Goal: Transaction & Acquisition: Purchase product/service

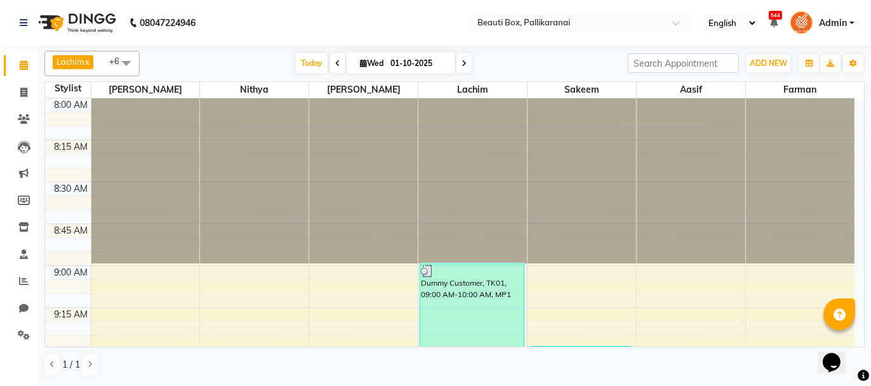
scroll to position [698, 0]
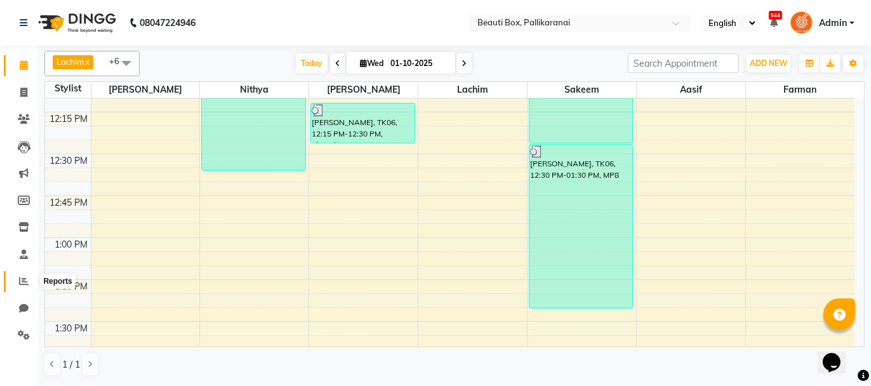
click at [23, 280] on icon at bounding box center [24, 281] width 10 height 10
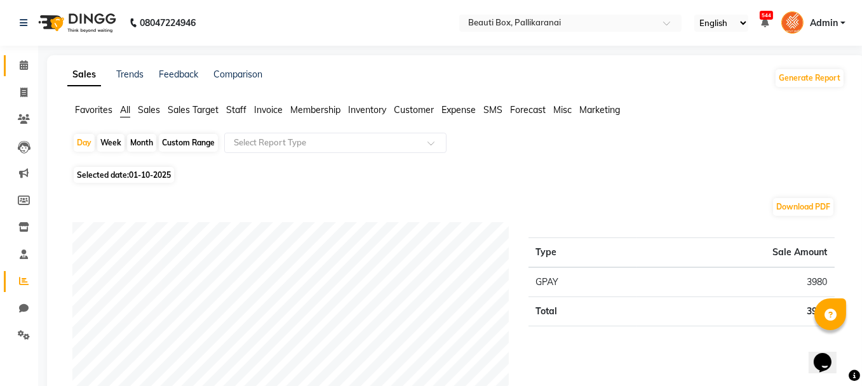
click at [20, 57] on link "Calendar" at bounding box center [19, 65] width 30 height 21
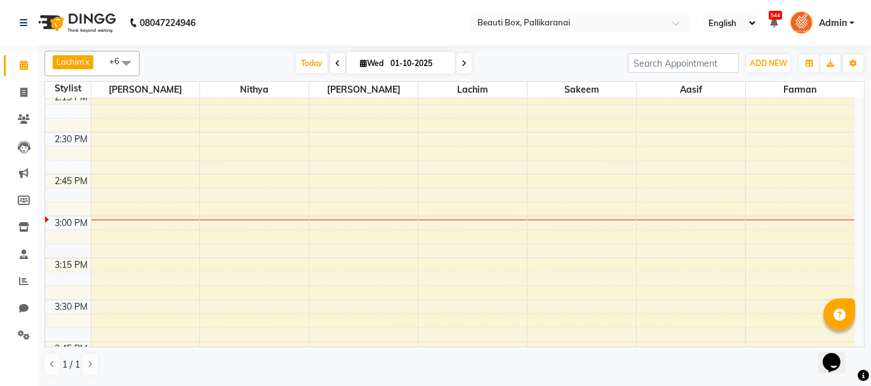
scroll to position [1079, 0]
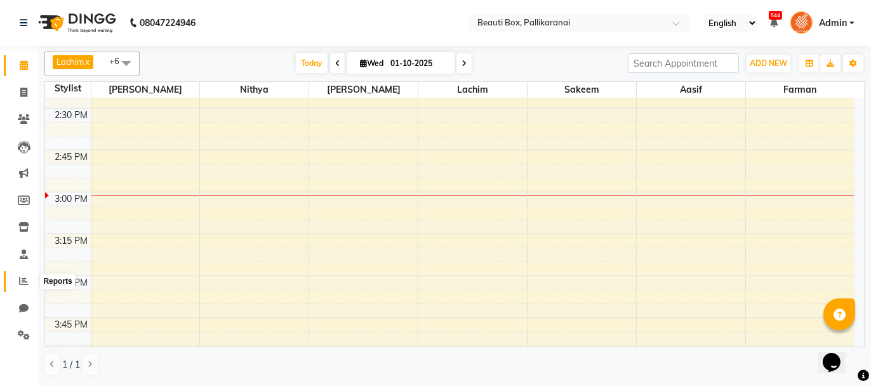
click at [21, 282] on icon at bounding box center [24, 281] width 10 height 10
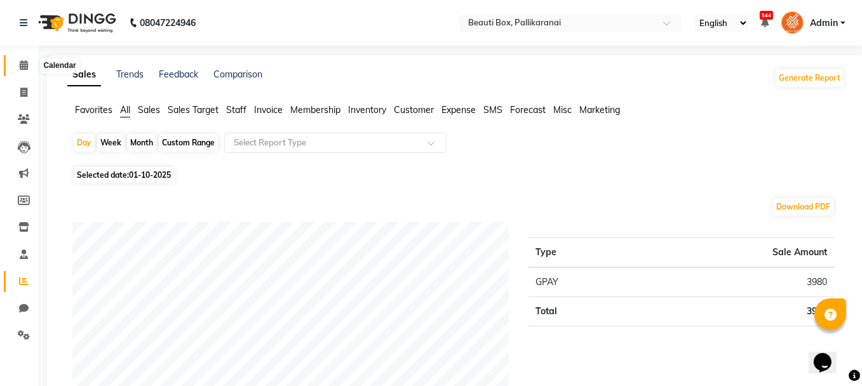
click at [23, 61] on icon at bounding box center [24, 65] width 8 height 10
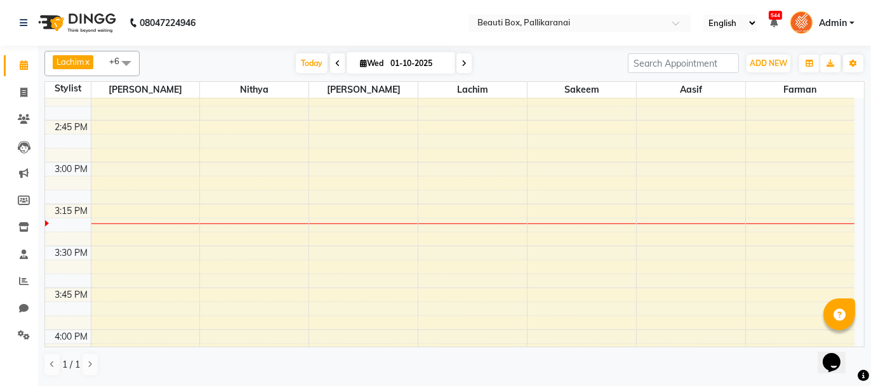
scroll to position [1079, 0]
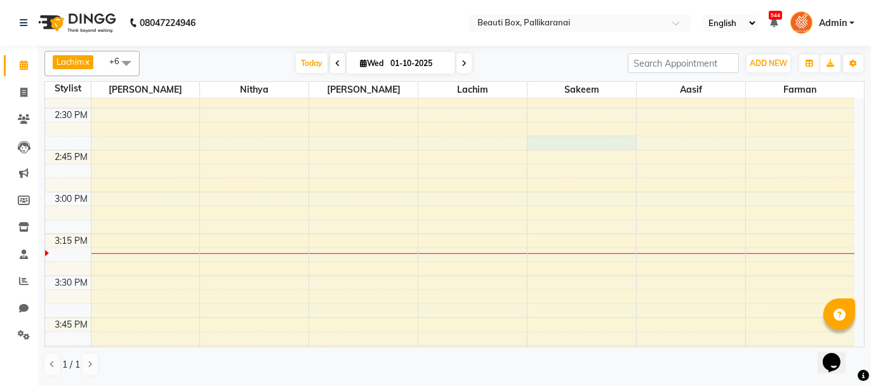
click at [541, 141] on div "8:00 AM 8:15 AM 8:30 AM 8:45 AM 9:00 AM 9:15 AM 9:30 AM 9:45 AM 10:00 AM 10:15 …" at bounding box center [450, 192] width 810 height 2346
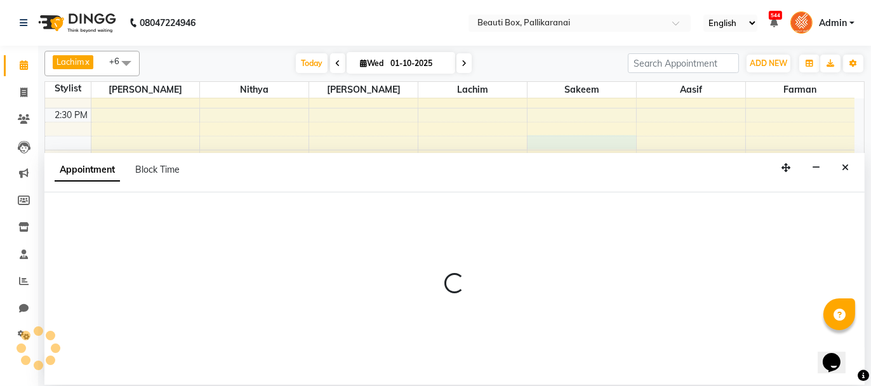
select select "7616"
select select "885"
select select "tentative"
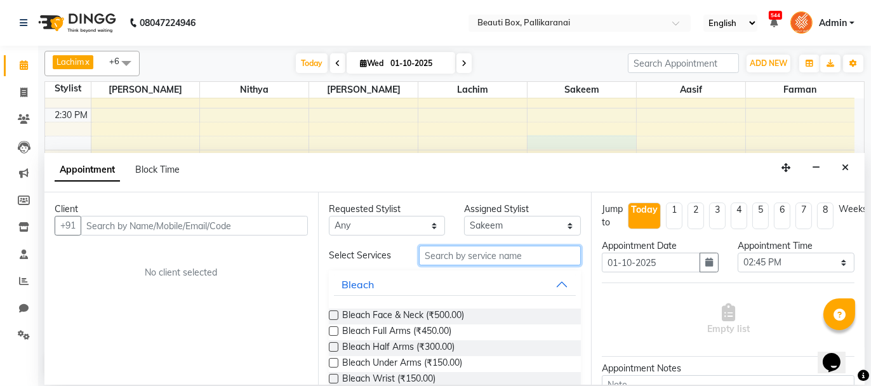
click at [469, 251] on input "text" at bounding box center [500, 256] width 162 height 20
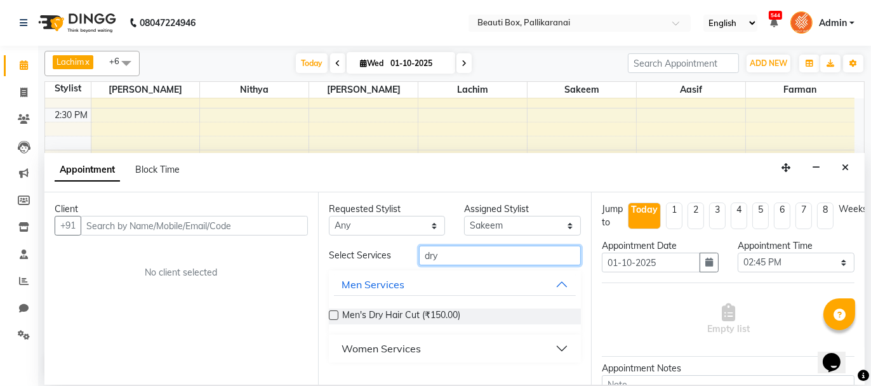
type input "dry"
click at [333, 316] on label at bounding box center [334, 316] width 10 height 10
click at [333, 316] on input "checkbox" at bounding box center [333, 316] width 8 height 8
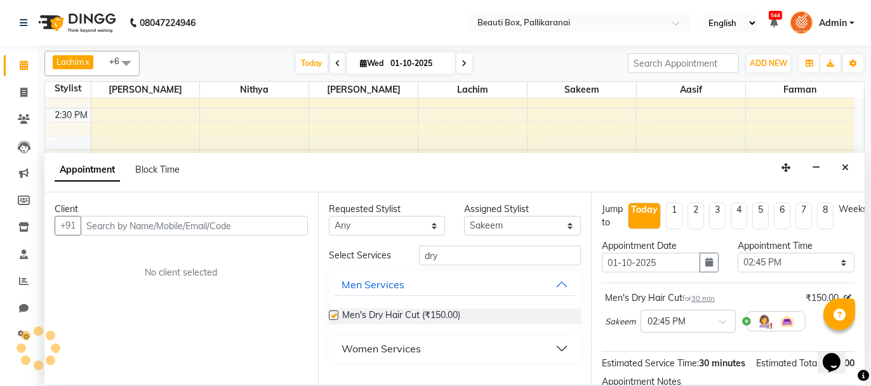
checkbox input "false"
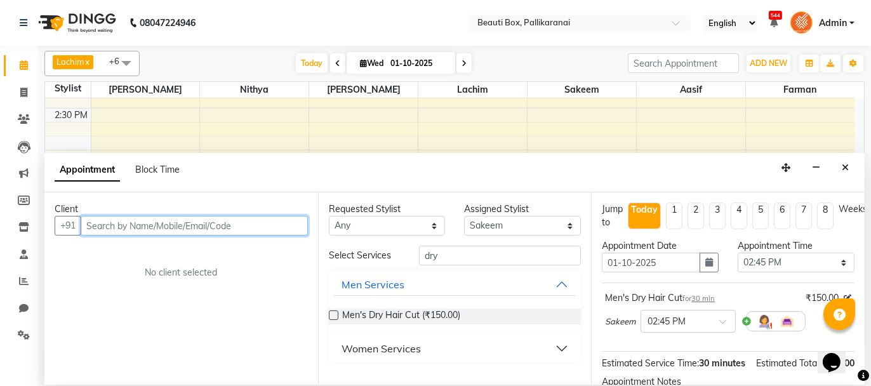
click at [270, 225] on input "text" at bounding box center [194, 226] width 227 height 20
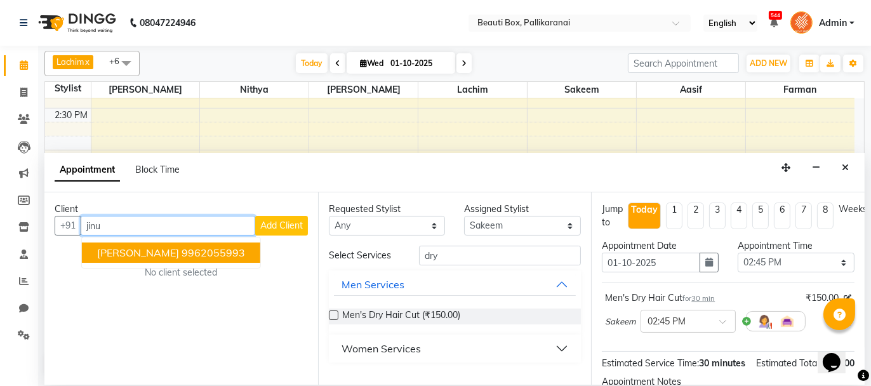
click at [182, 248] on ngb-highlight "9962055993" at bounding box center [213, 252] width 63 height 13
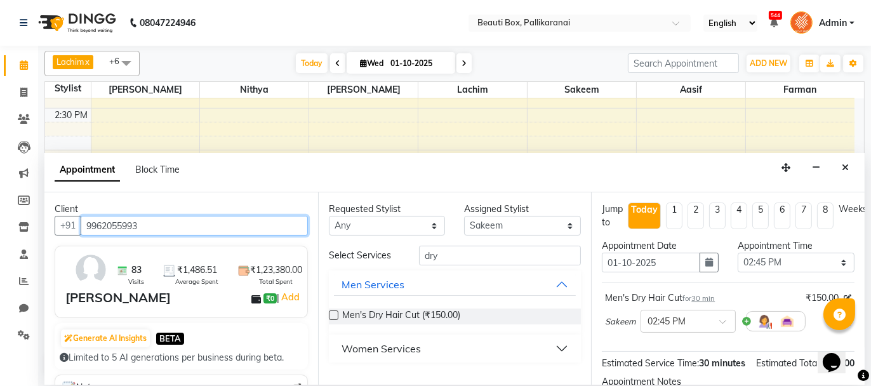
type input "9962055993"
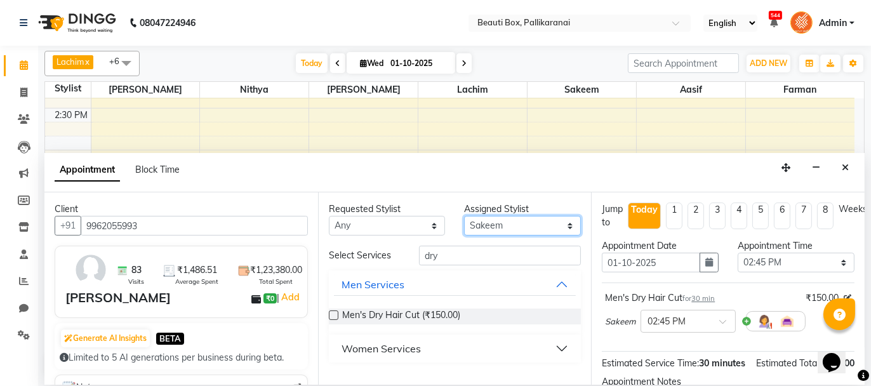
click at [544, 225] on select "Select [PERSON_NAME] [PERSON_NAME] [PERSON_NAME] Ifzan [PERSON_NAME] Lachim Nan…" at bounding box center [522, 226] width 117 height 20
select select "9763"
click at [464, 216] on select "Select [PERSON_NAME] [PERSON_NAME] [PERSON_NAME] Ifzan [PERSON_NAME] Lachim Nan…" at bounding box center [522, 226] width 117 height 20
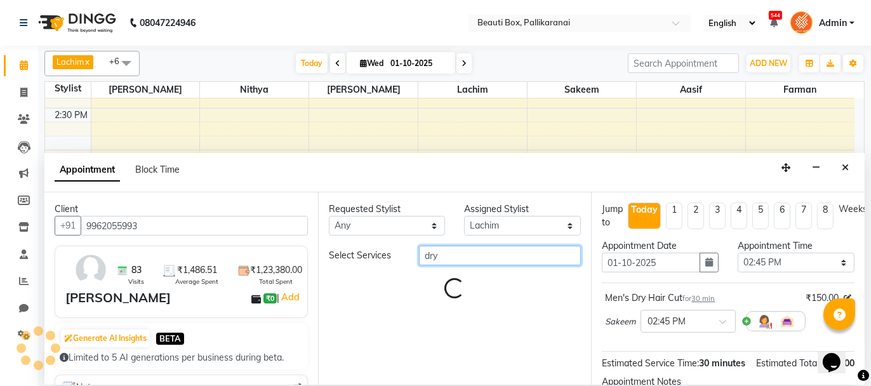
click at [448, 258] on input "dry" at bounding box center [500, 256] width 162 height 20
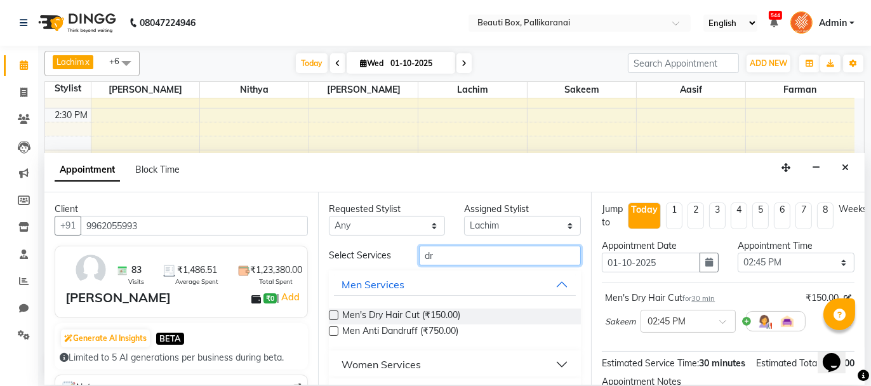
type input "d"
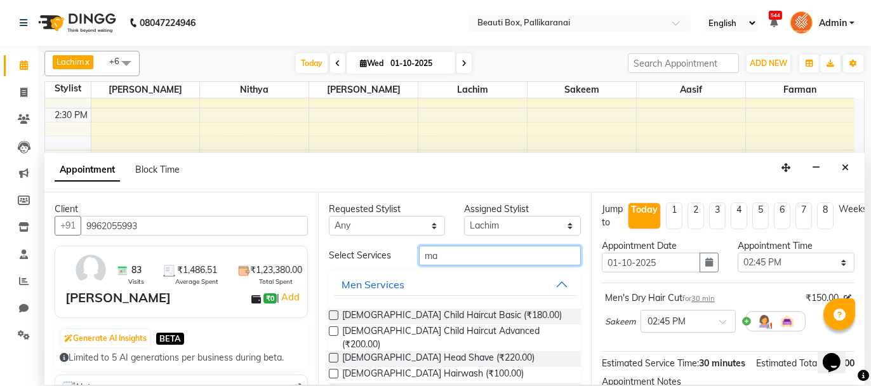
type input "ma"
click at [331, 312] on label at bounding box center [334, 316] width 10 height 10
click at [331, 312] on input "checkbox" at bounding box center [333, 316] width 8 height 8
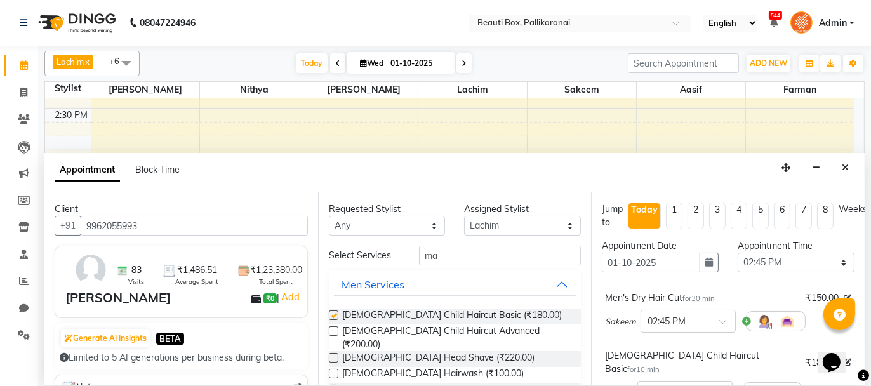
checkbox input "false"
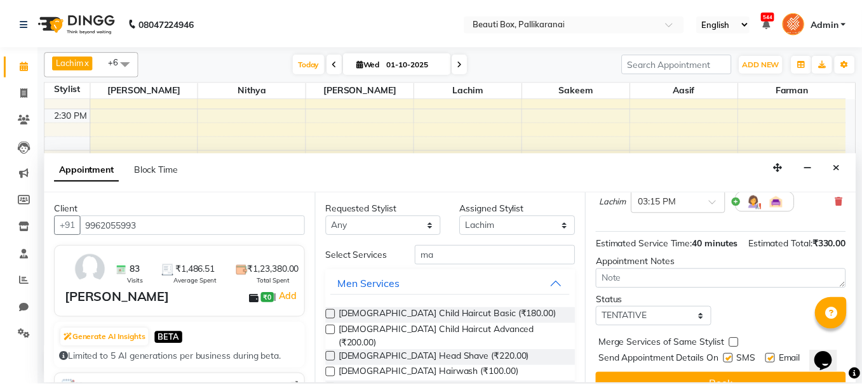
scroll to position [211, 0]
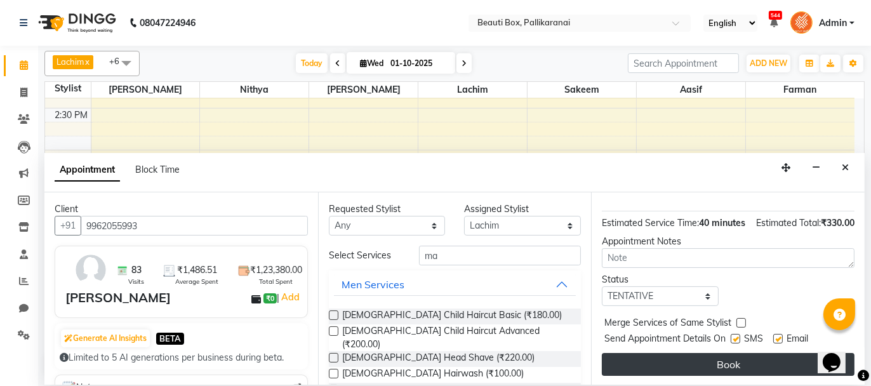
click at [695, 363] on button "Book" at bounding box center [728, 364] width 253 height 23
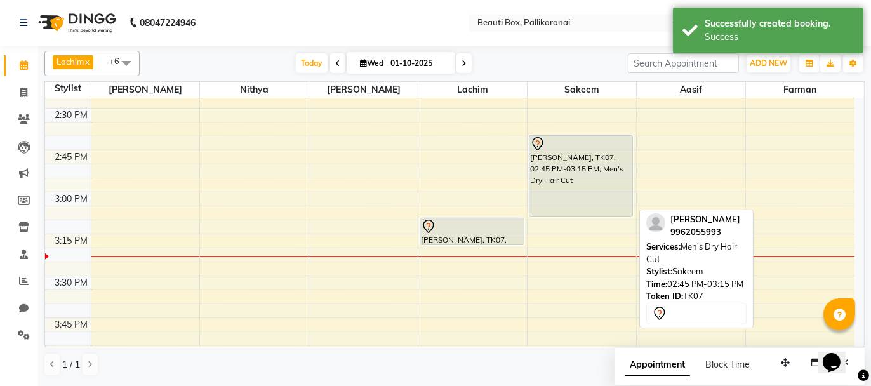
click at [571, 189] on div "[PERSON_NAME], TK07, 02:45 PM-03:15 PM, Men's Dry Hair Cut" at bounding box center [582, 176] width 104 height 81
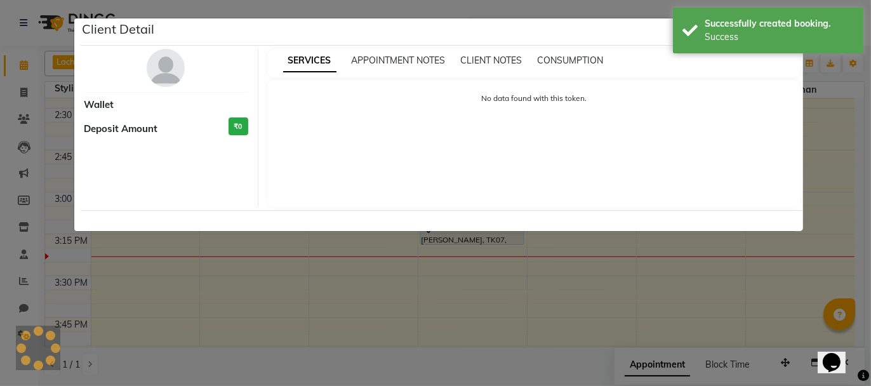
select select "7"
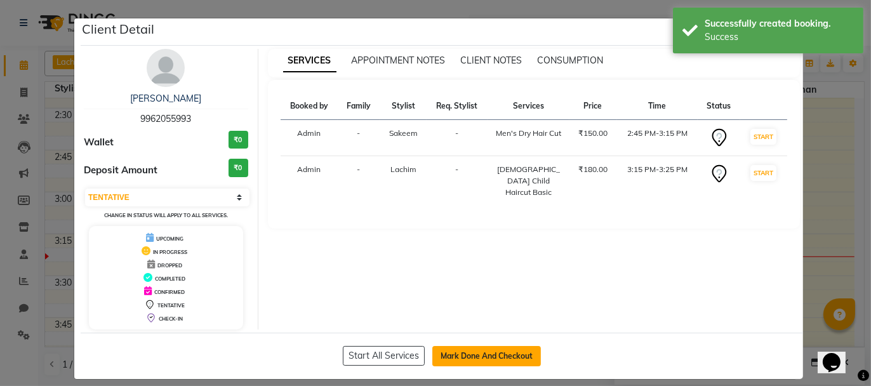
click at [466, 355] on button "Mark Done And Checkout" at bounding box center [486, 356] width 109 height 20
select select "service"
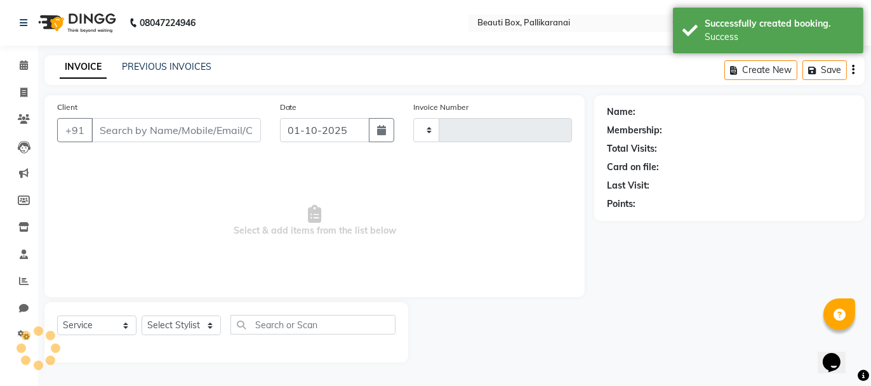
type input "2896"
select select "11"
type input "9962055993"
select select "9763"
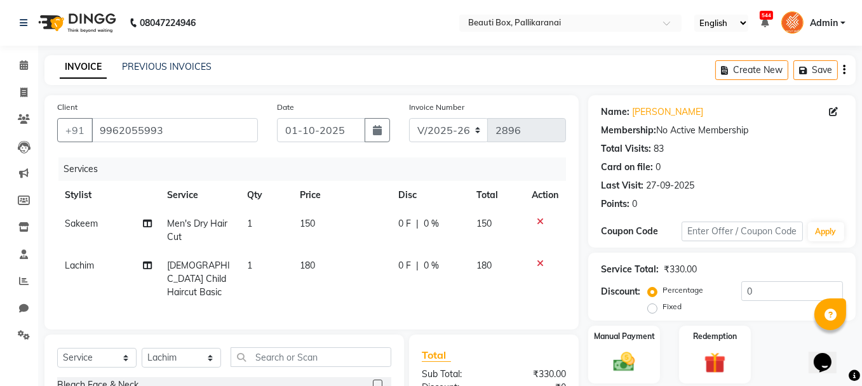
click at [316, 281] on td "180" at bounding box center [341, 278] width 98 height 55
select select "9763"
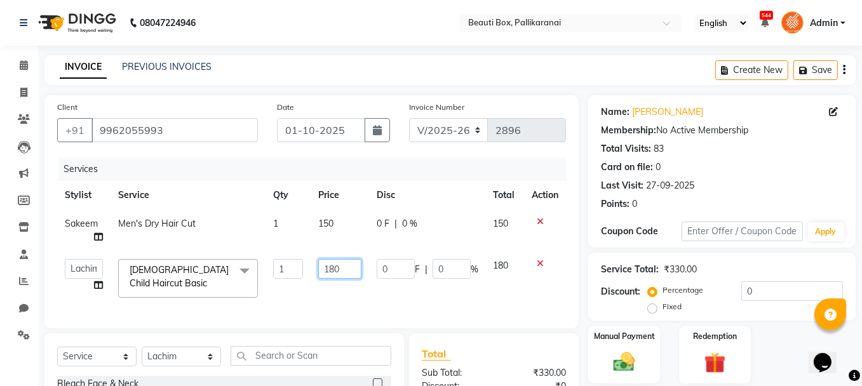
click at [335, 268] on input "180" at bounding box center [339, 269] width 43 height 20
type input "200"
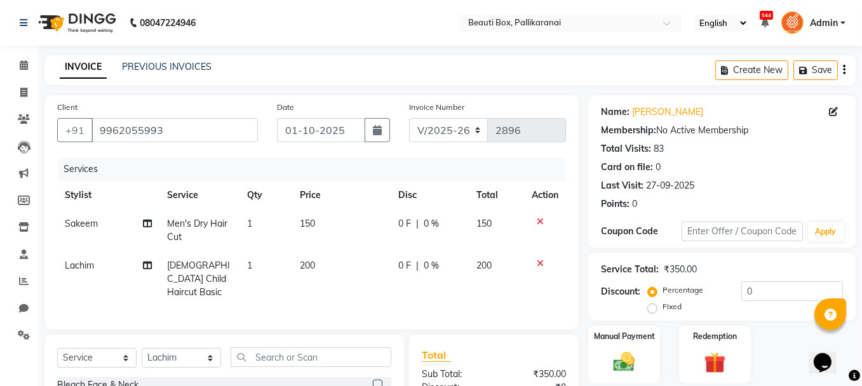
click at [318, 297] on div "Services Stylist Service Qty Price Disc Total Action Sakeem Men's Dry Hair Cut …" at bounding box center [311, 236] width 509 height 159
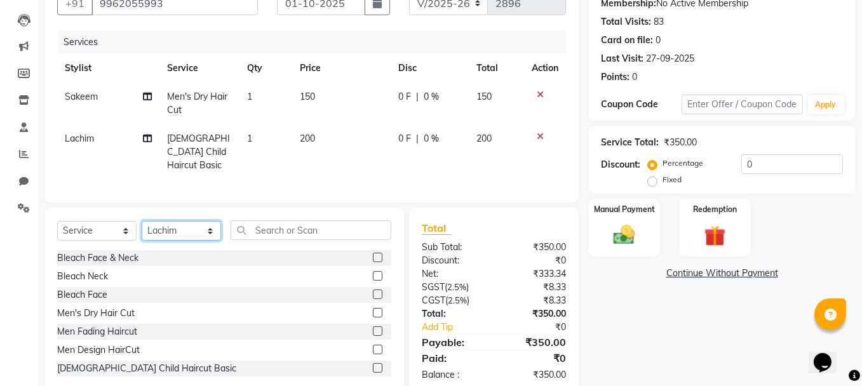
click at [192, 226] on select "Select Stylist [PERSON_NAME] [PERSON_NAME] [PERSON_NAME] Ifzan [PERSON_NAME] La…" at bounding box center [181, 231] width 79 height 20
select select "7616"
click at [142, 221] on select "Select Stylist [PERSON_NAME] [PERSON_NAME] [PERSON_NAME] Ifzan [PERSON_NAME] La…" at bounding box center [181, 231] width 79 height 20
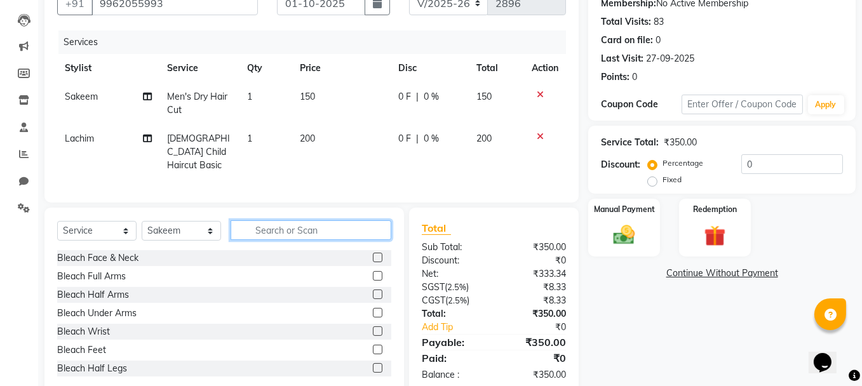
click at [277, 230] on input "text" at bounding box center [310, 230] width 161 height 20
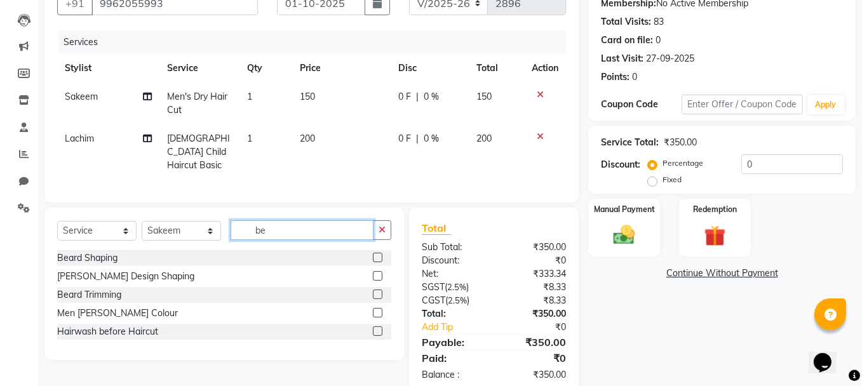
type input "be"
click at [376, 253] on label at bounding box center [378, 258] width 10 height 10
click at [376, 254] on input "checkbox" at bounding box center [377, 258] width 8 height 8
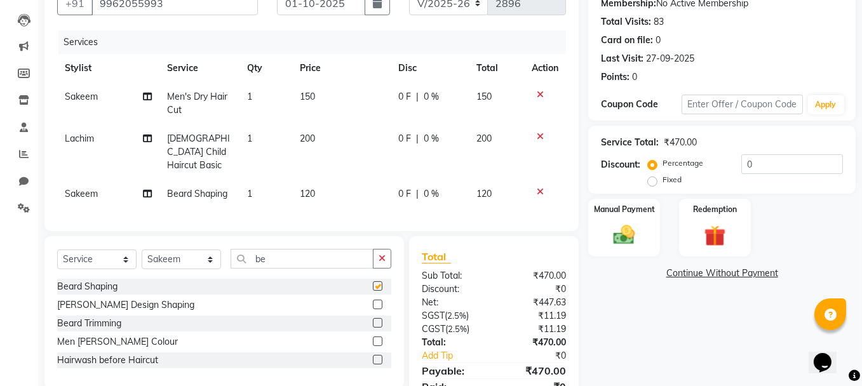
checkbox input "false"
click at [304, 105] on td "150" at bounding box center [341, 104] width 98 height 42
select select "7616"
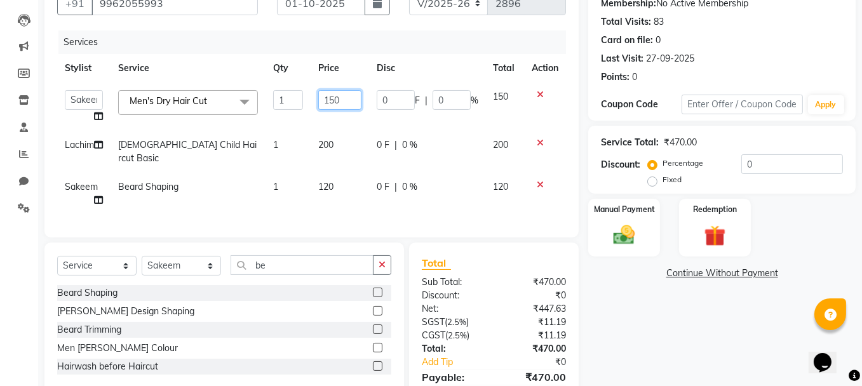
click at [334, 99] on input "150" at bounding box center [339, 100] width 43 height 20
type input "160"
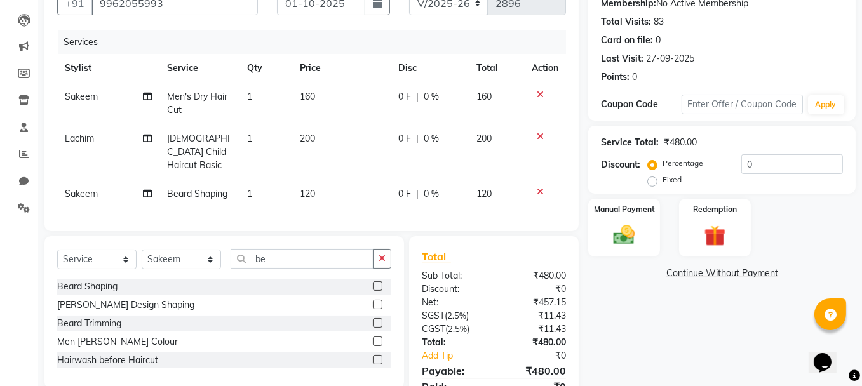
click at [357, 201] on div "Services Stylist Service Qty Price Disc Total Action Sakeem Men's Dry Hair Cut …" at bounding box center [311, 124] width 509 height 188
click at [628, 241] on img at bounding box center [624, 234] width 36 height 25
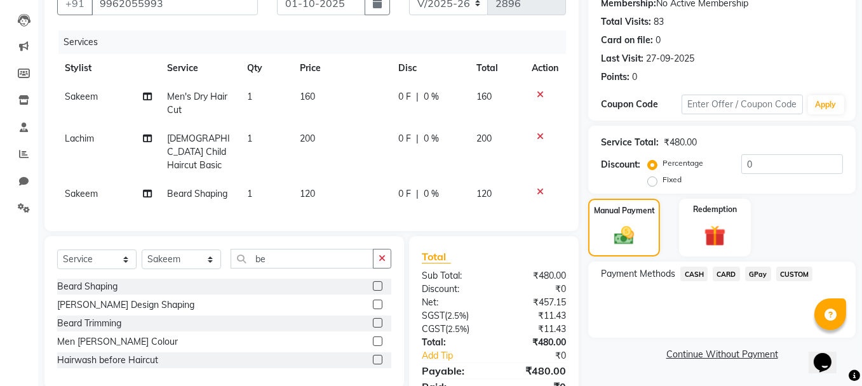
click at [753, 272] on span "GPay" at bounding box center [758, 274] width 26 height 15
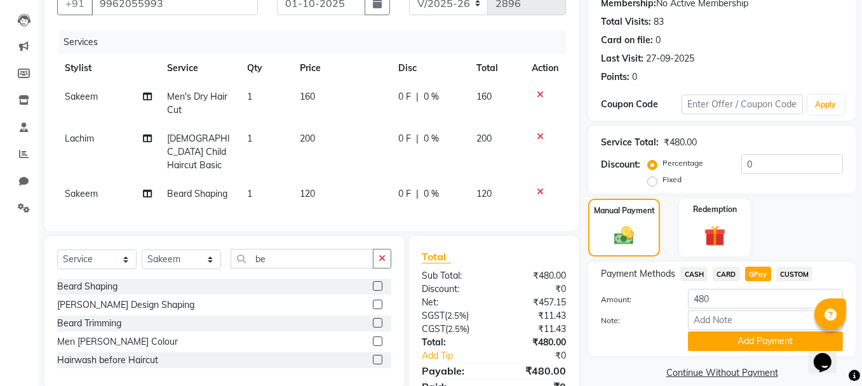
click at [321, 98] on td "160" at bounding box center [341, 104] width 98 height 42
select select "7616"
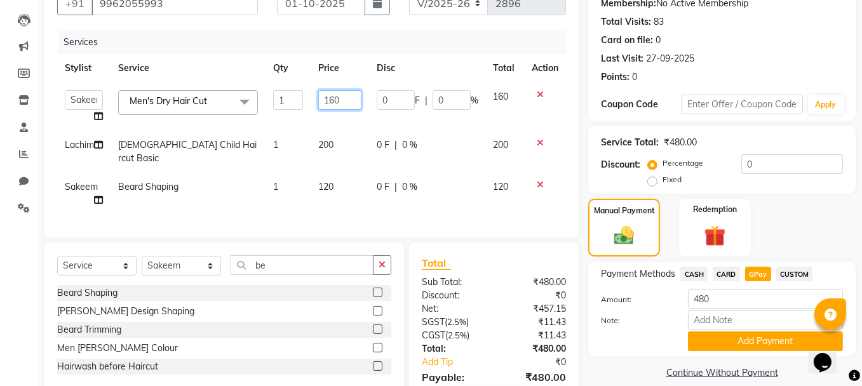
click at [332, 98] on input "160" at bounding box center [339, 100] width 43 height 20
type input "150"
click at [311, 206] on div "Services Stylist Service Qty Price Disc Total Action [PERSON_NAME] [PERSON_NAME…" at bounding box center [311, 127] width 509 height 194
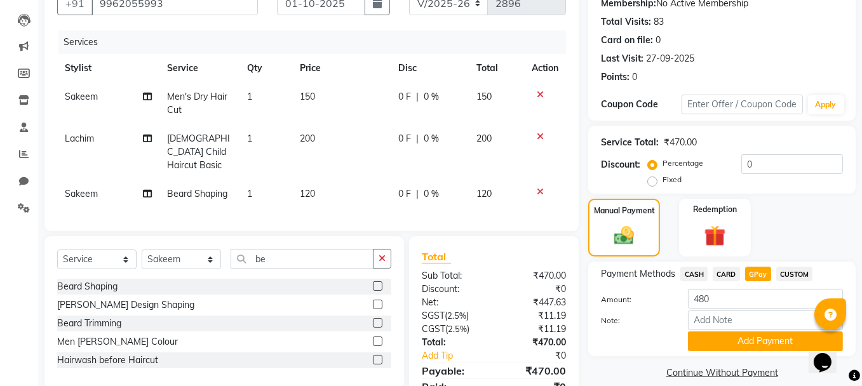
click at [311, 188] on span "120" at bounding box center [307, 193] width 15 height 11
select select "7616"
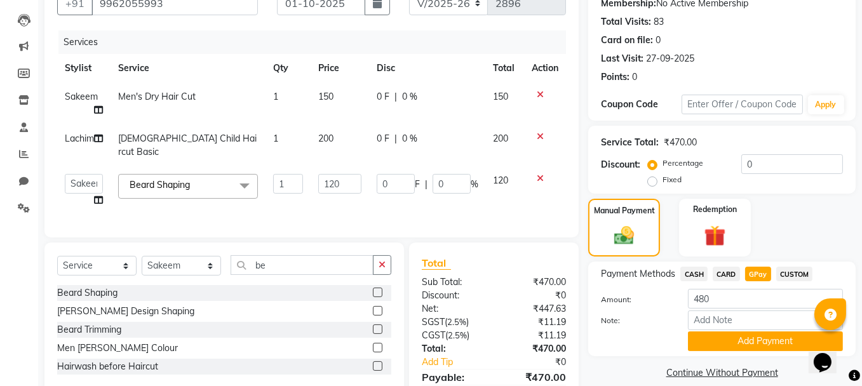
click at [229, 188] on span "[PERSON_NAME] Shaping x" at bounding box center [188, 186] width 140 height 25
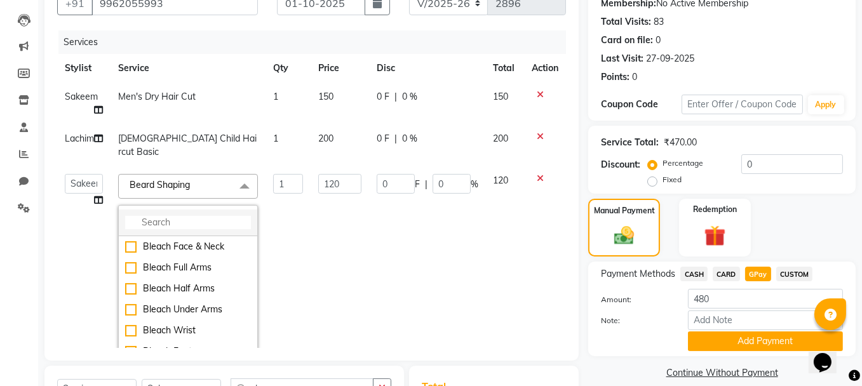
click at [201, 218] on input "multiselect-search" at bounding box center [188, 222] width 126 height 13
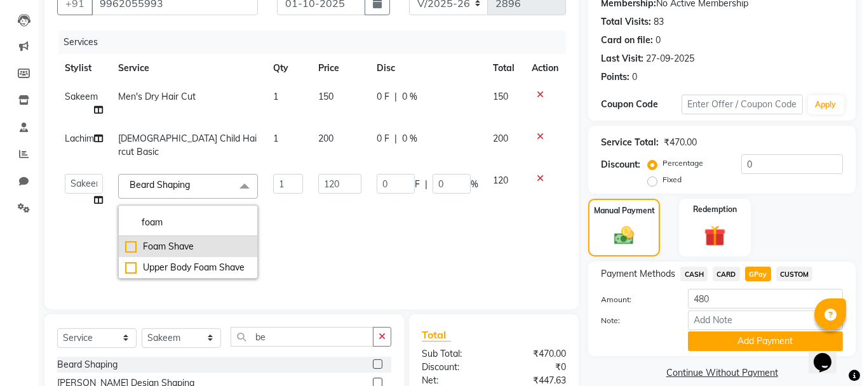
type input "foam"
click at [130, 244] on div "Foam Shave" at bounding box center [188, 246] width 126 height 13
checkbox input "true"
type input "100"
click at [311, 194] on td "100" at bounding box center [340, 226] width 58 height 120
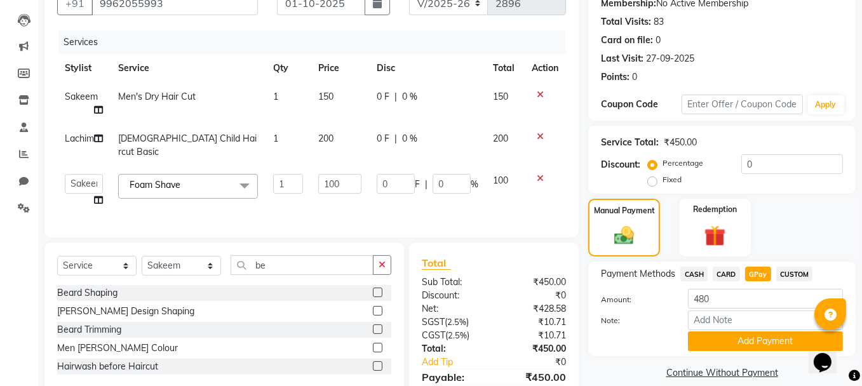
click at [328, 95] on span "150" at bounding box center [325, 96] width 15 height 11
select select "7616"
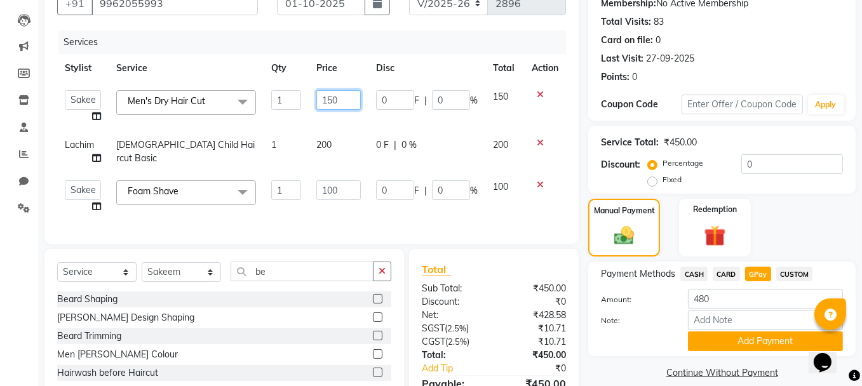
click at [333, 100] on input "150" at bounding box center [338, 100] width 44 height 20
type input "180"
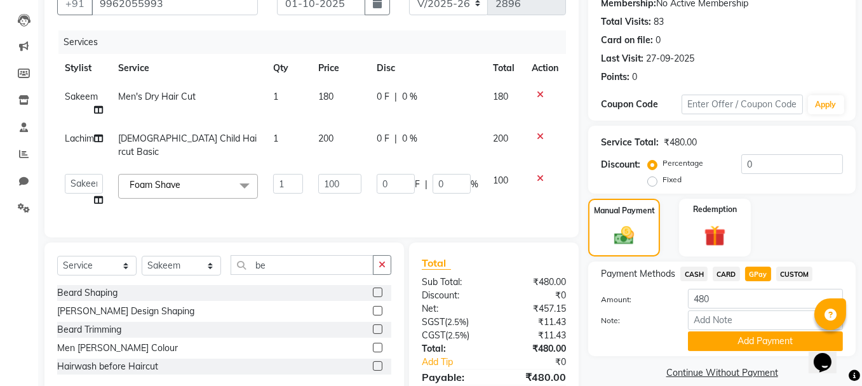
click at [324, 211] on td "100" at bounding box center [340, 190] width 58 height 48
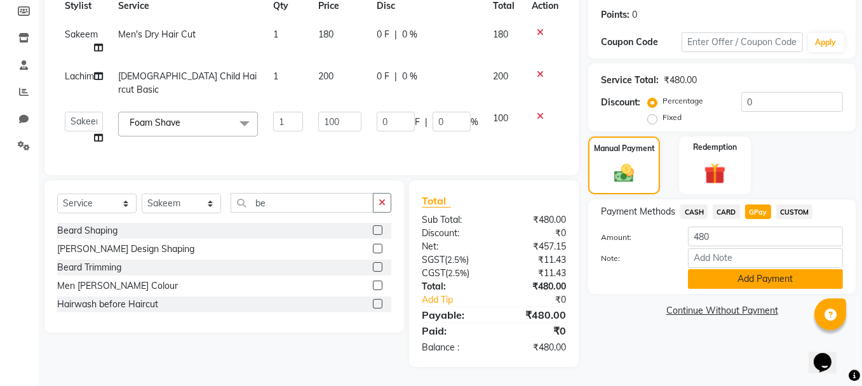
click at [751, 271] on button "Add Payment" at bounding box center [765, 279] width 155 height 20
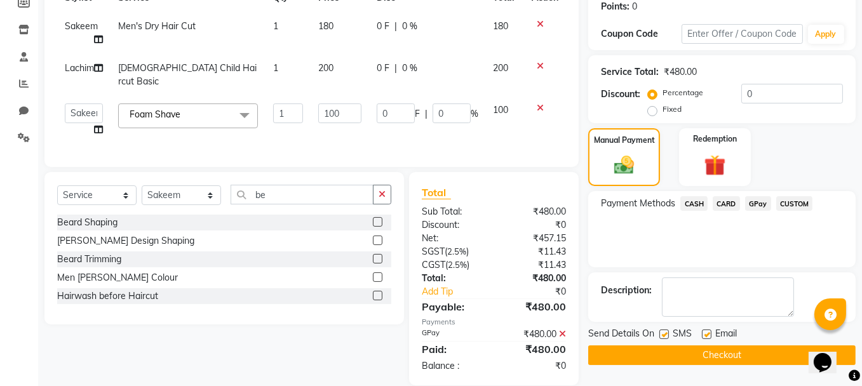
click at [704, 349] on button "Checkout" at bounding box center [721, 355] width 267 height 20
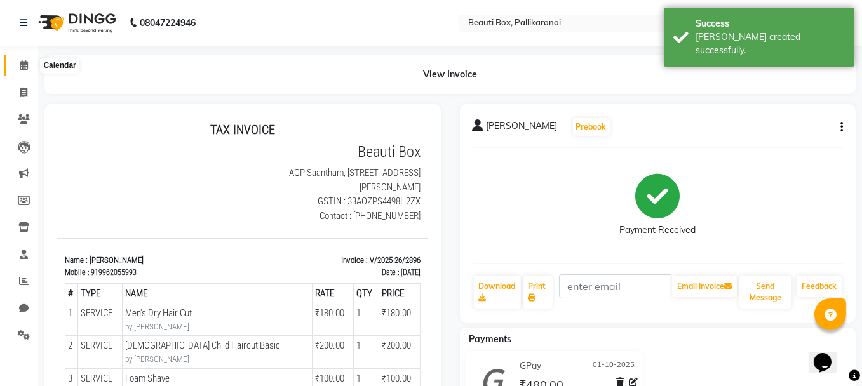
click at [22, 66] on icon at bounding box center [24, 65] width 8 height 10
